Goal: Task Accomplishment & Management: Manage account settings

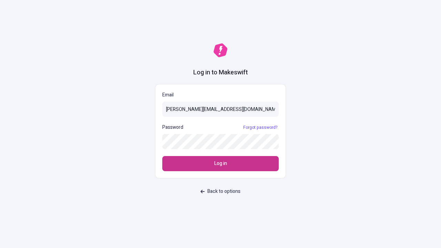
click at [220, 163] on span "Log in" at bounding box center [220, 164] width 13 height 8
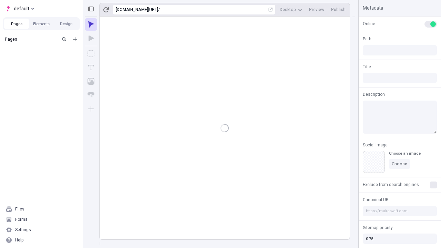
type input "/deep-link-deporto"
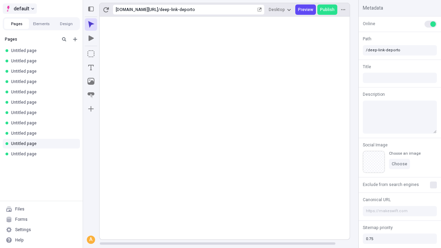
click at [19, 9] on span "default" at bounding box center [21, 8] width 15 height 8
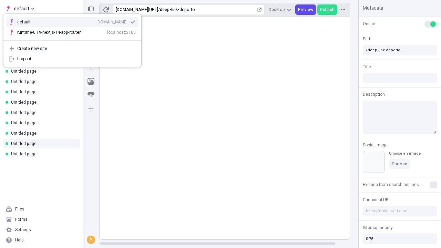
click at [72, 49] on div "Create new site" at bounding box center [76, 49] width 118 height 6
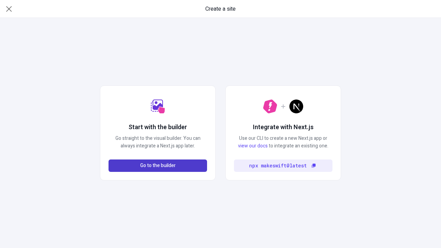
click at [158, 166] on span "Go to the builder" at bounding box center [157, 166] width 35 height 8
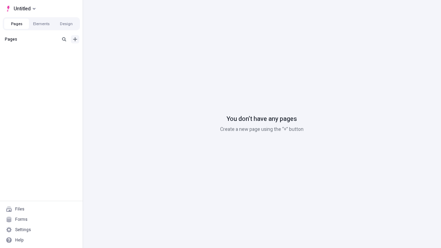
click at [75, 39] on icon "Add new" at bounding box center [75, 39] width 4 height 4
click at [112, 53] on span "Blank page" at bounding box center [115, 54] width 43 height 6
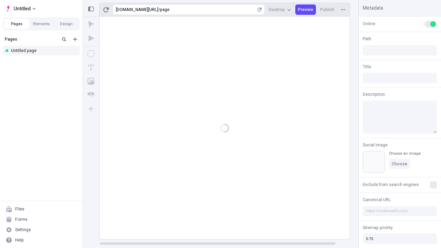
type input "/page"
click at [327, 10] on span "Publish" at bounding box center [327, 10] width 14 height 6
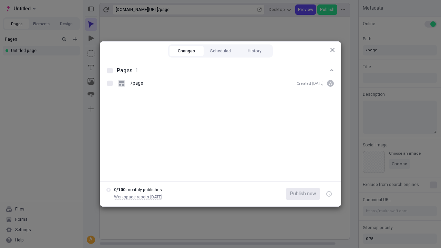
click at [186, 51] on button "Changes" at bounding box center [186, 51] width 34 height 10
click at [110, 71] on div at bounding box center [110, 71] width 6 height 6
checkbox input "true"
click at [329, 194] on icon "button" at bounding box center [329, 194] width 2 height 2
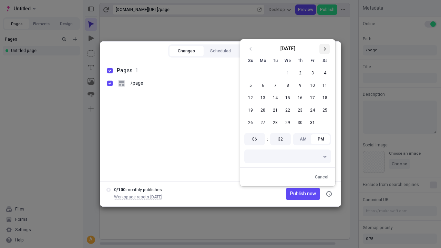
click at [324, 49] on icon "Go to next month" at bounding box center [324, 49] width 4 height 4
click at [292, 194] on span "Publish now" at bounding box center [303, 194] width 26 height 8
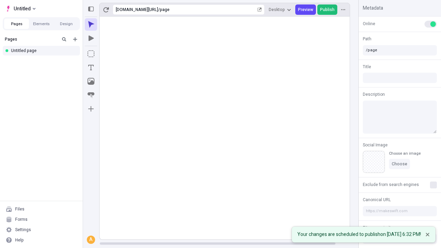
click at [327, 10] on span "Publish" at bounding box center [327, 10] width 14 height 6
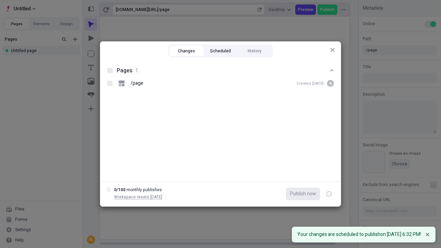
click at [220, 51] on button "Scheduled" at bounding box center [220, 51] width 34 height 10
